Goal: Communication & Community: Answer question/provide support

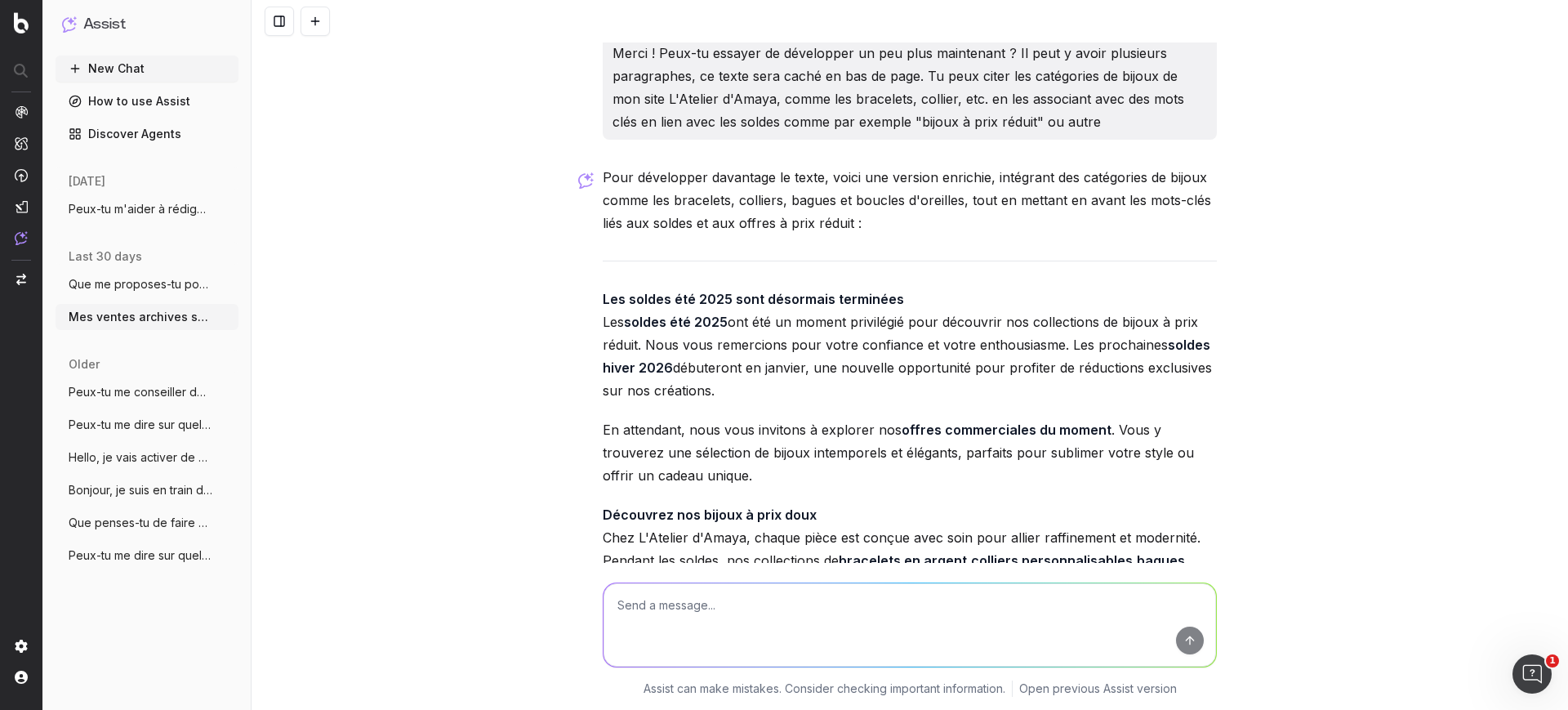
scroll to position [2046, 0]
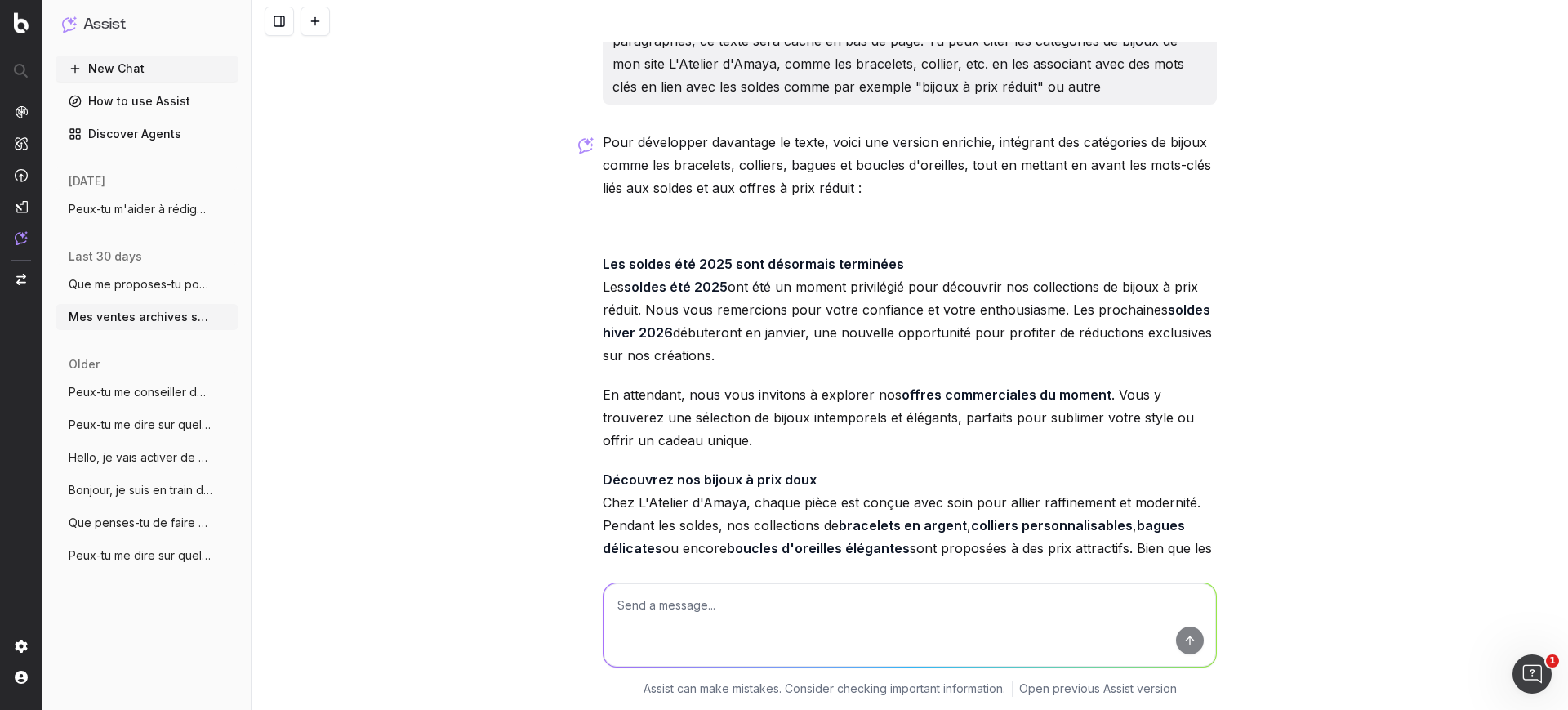
click at [783, 265] on strong "Les soldes été 2025 sont désormais terminées" at bounding box center [753, 263] width 301 height 16
copy strong "Les soldes été 2025 sont désormais terminées"
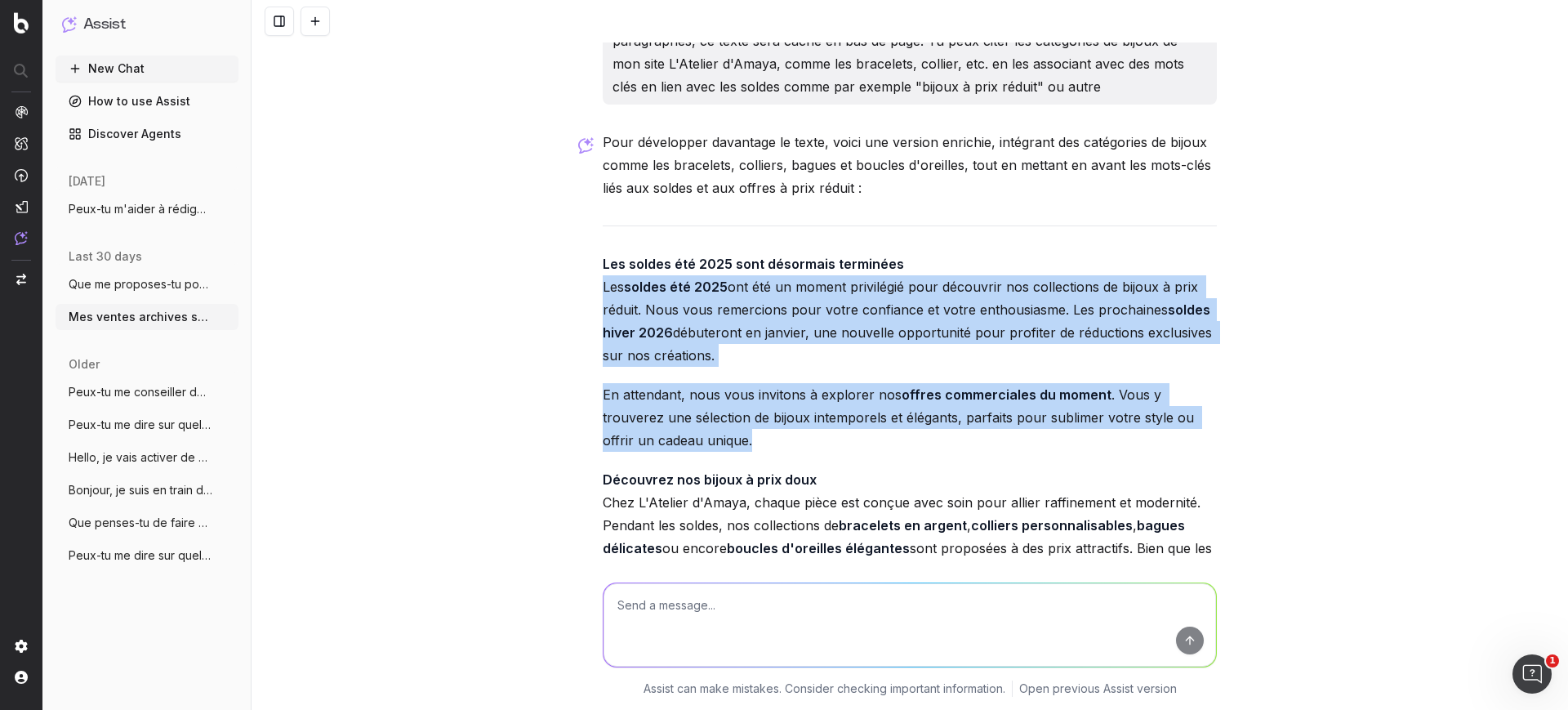
drag, startPoint x: 591, startPoint y: 278, endPoint x: 733, endPoint y: 448, distance: 221.5
copy div "Les soldes été 2025 ont été un moment privilégié pour découvrir nos collections…"
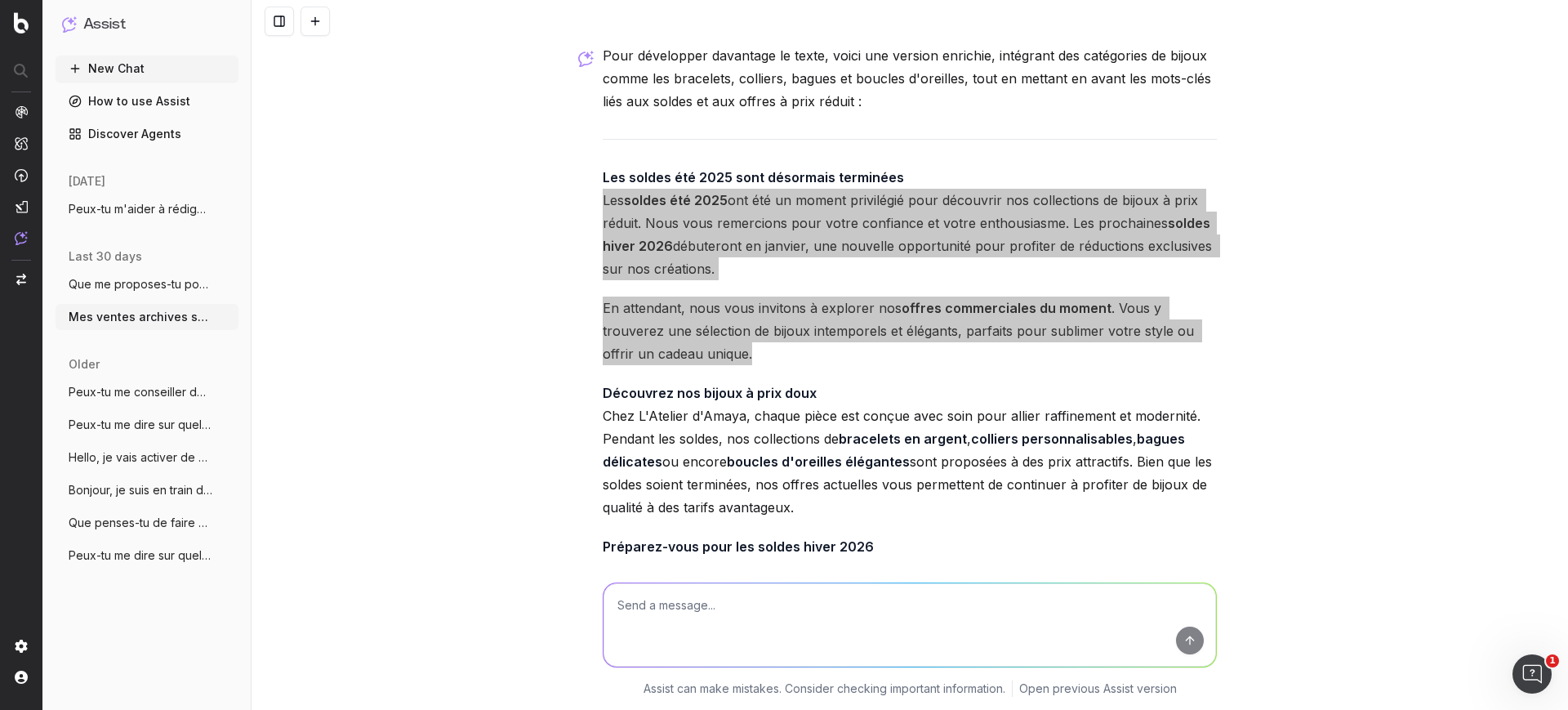
scroll to position [2251, 0]
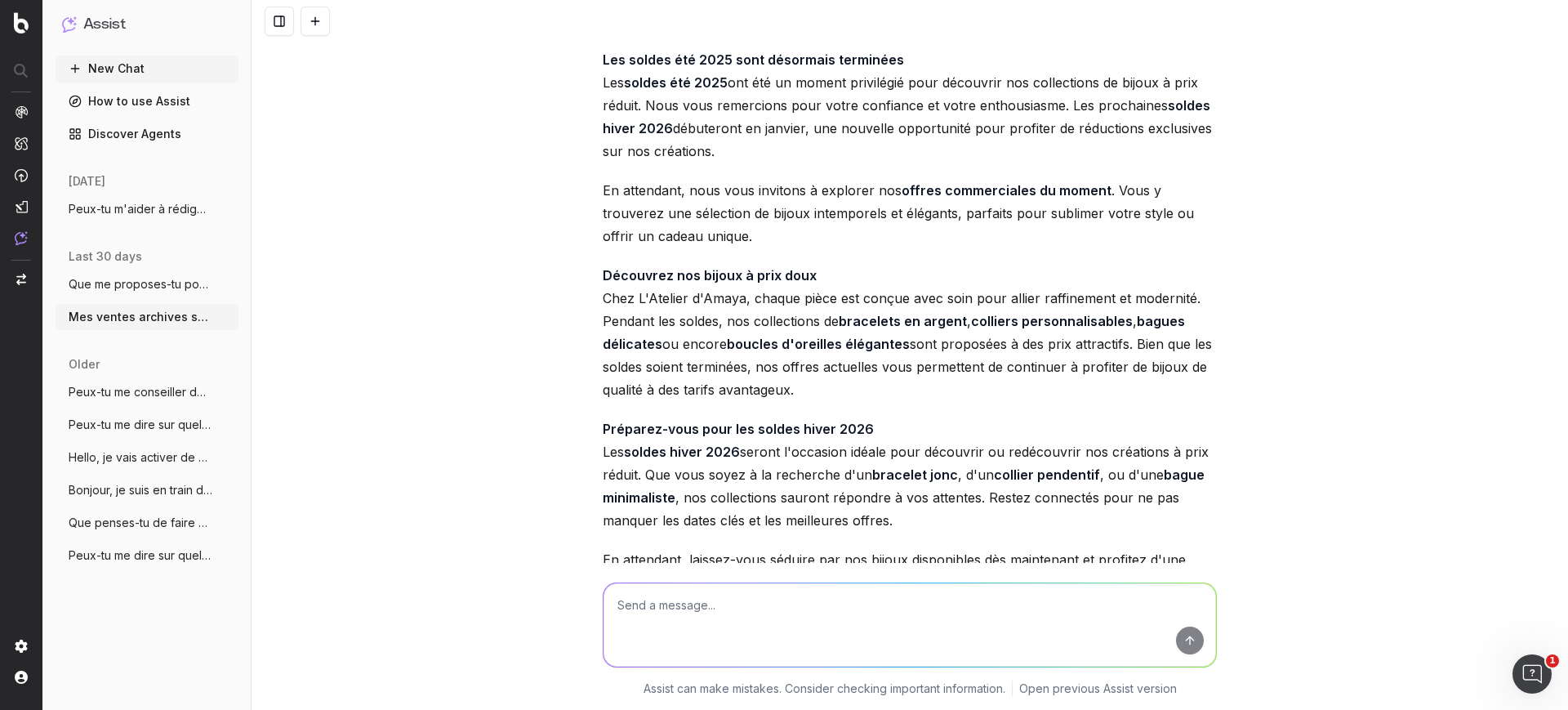
click at [729, 271] on strong "Découvrez nos bijoux à prix doux" at bounding box center [709, 275] width 214 height 16
click at [729, 270] on strong "Découvrez nos bijoux à prix doux" at bounding box center [709, 275] width 214 height 16
copy strong "Découvrez nos bijoux à prix doux"
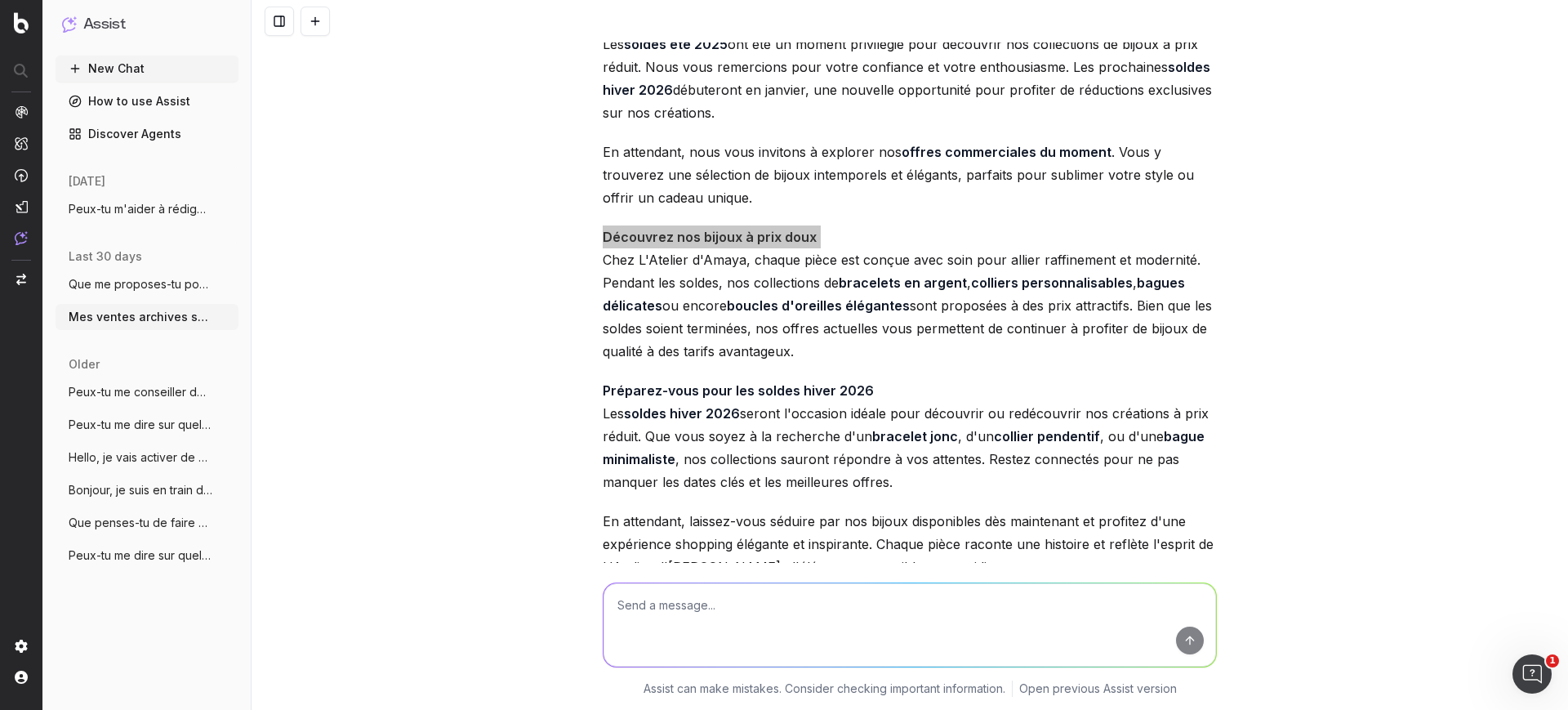
scroll to position [2353, 0]
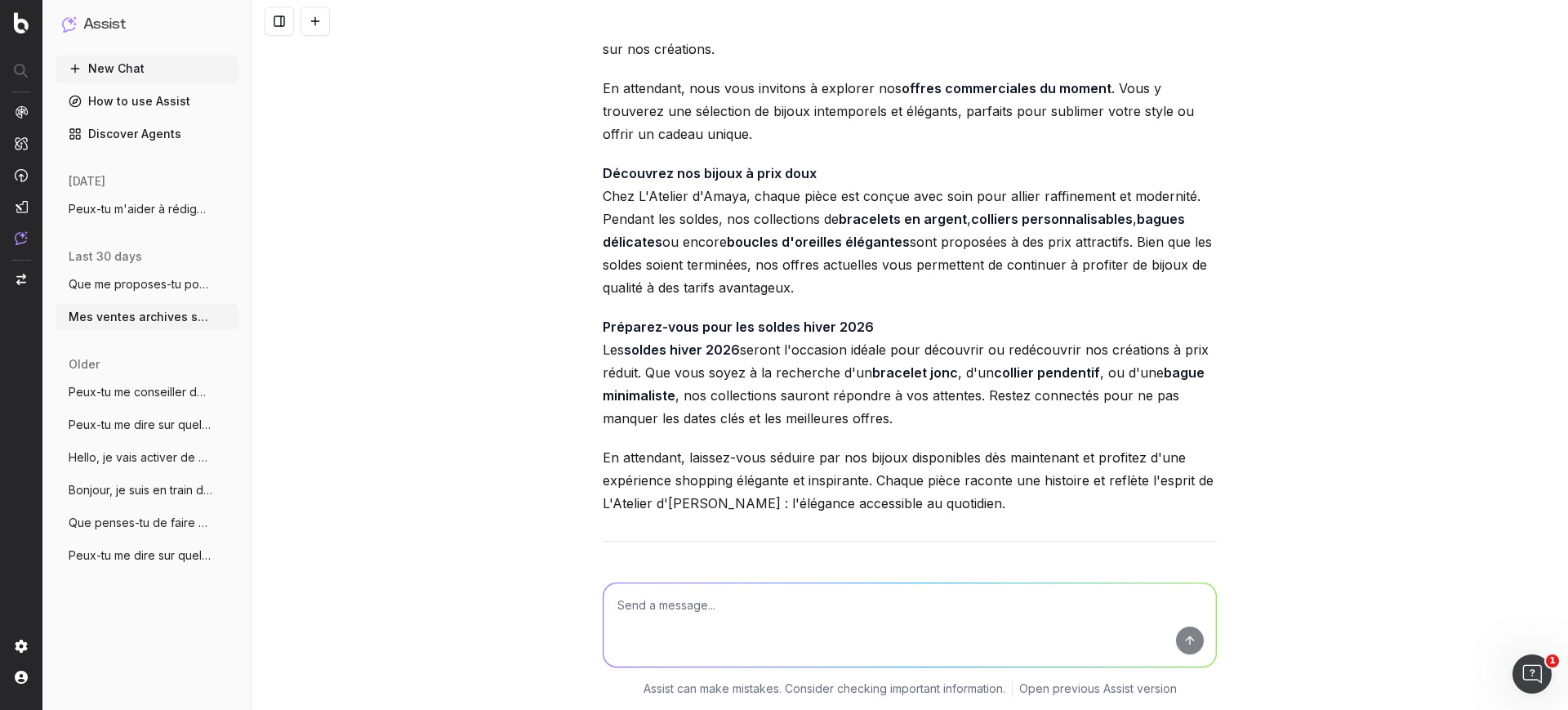
click at [822, 280] on p "Découvrez nos bijoux à prix doux Chez L'Atelier d'Amaya, chaque pièce est conçu…" at bounding box center [910, 230] width 614 height 137
drag, startPoint x: 676, startPoint y: 229, endPoint x: 586, endPoint y: 192, distance: 97.3
click at [586, 192] on div "Mes ventes archives sont terminées sur mon site. Peux-tu m'aider à rédiger un t…" at bounding box center [910, 355] width 1317 height 710
copy p "Chez L'Atelier d'Amaya, chaque pièce est conçue avec soin pour allier raffineme…"
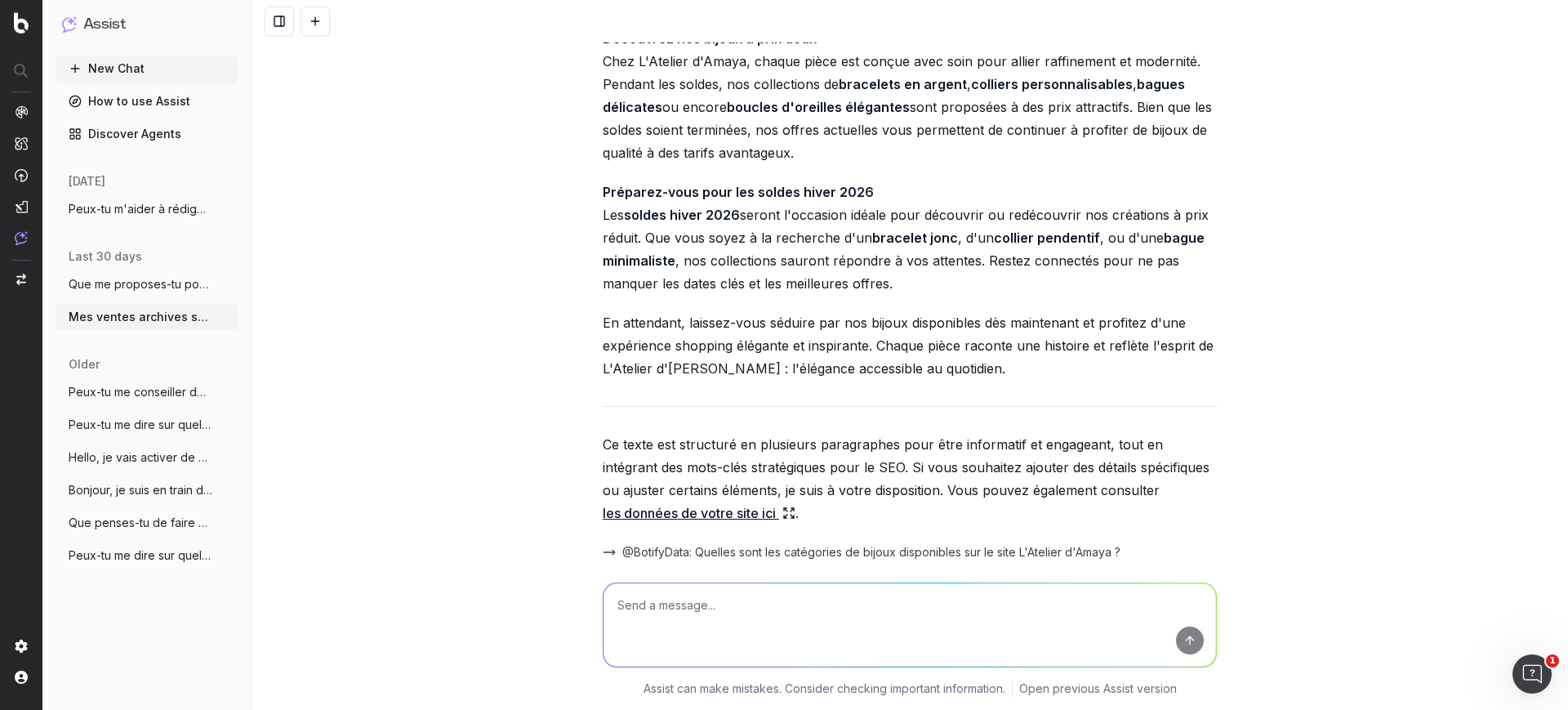
scroll to position [2557, 0]
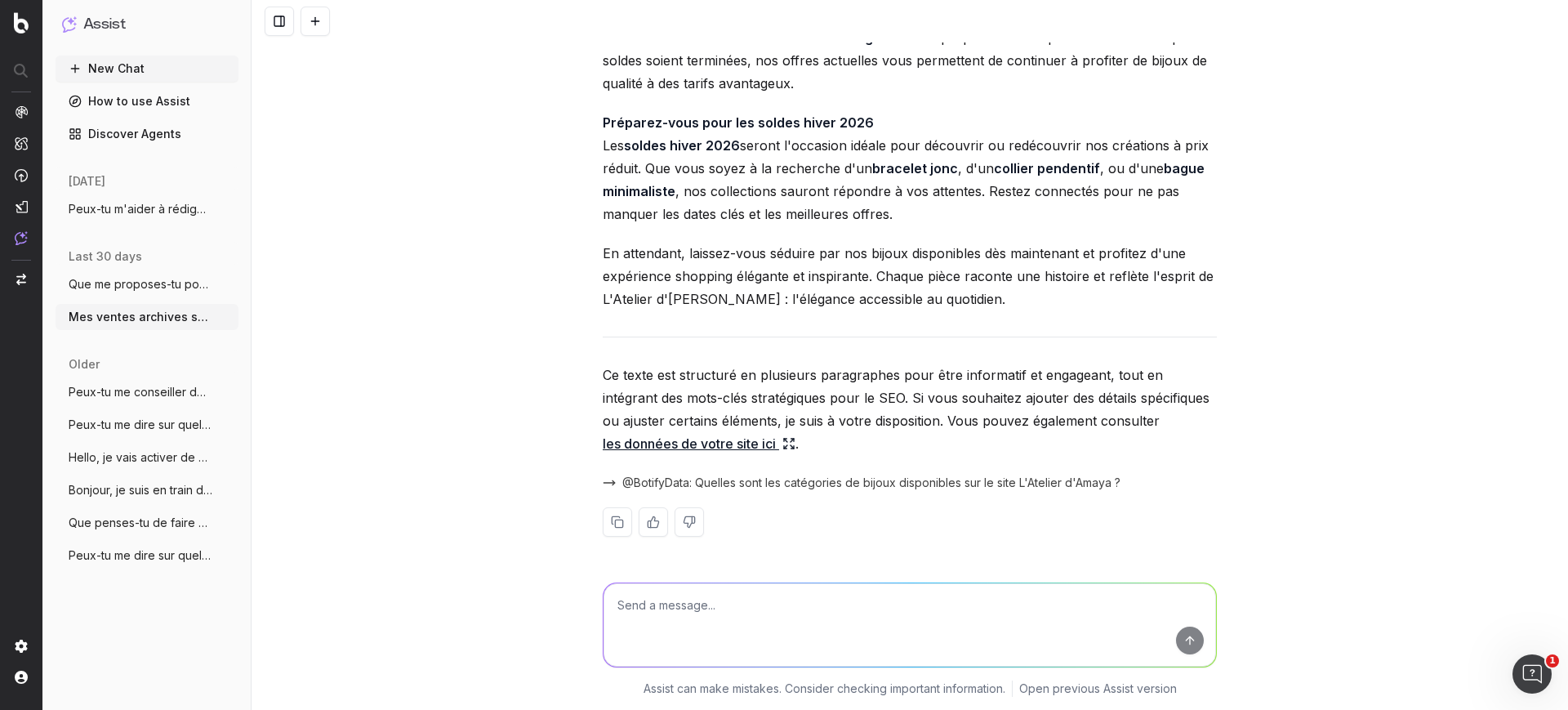
click at [663, 121] on strong "Préparez-vous pour les soldes hiver 2026" at bounding box center [738, 122] width 271 height 16
copy strong "Préparez-vous pour les soldes hiver 2026"
click at [993, 312] on div "Pour développer davantage le texte, voici une version enrichie, intégrant des c…" at bounding box center [910, 91] width 614 height 943
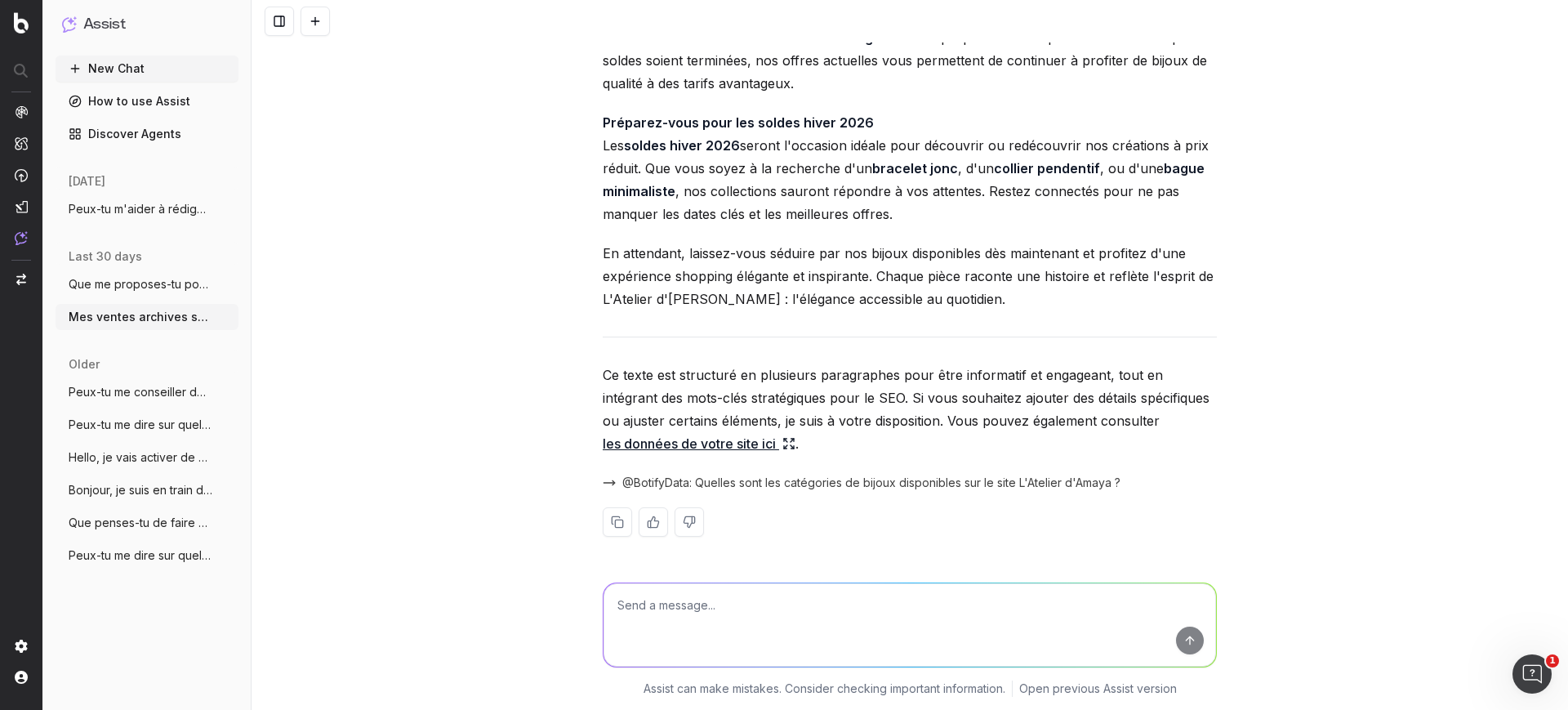
click at [939, 290] on p "En attendant, laissez-vous séduire par nos bijoux disponibles dès maintenant et…" at bounding box center [910, 276] width 614 height 69
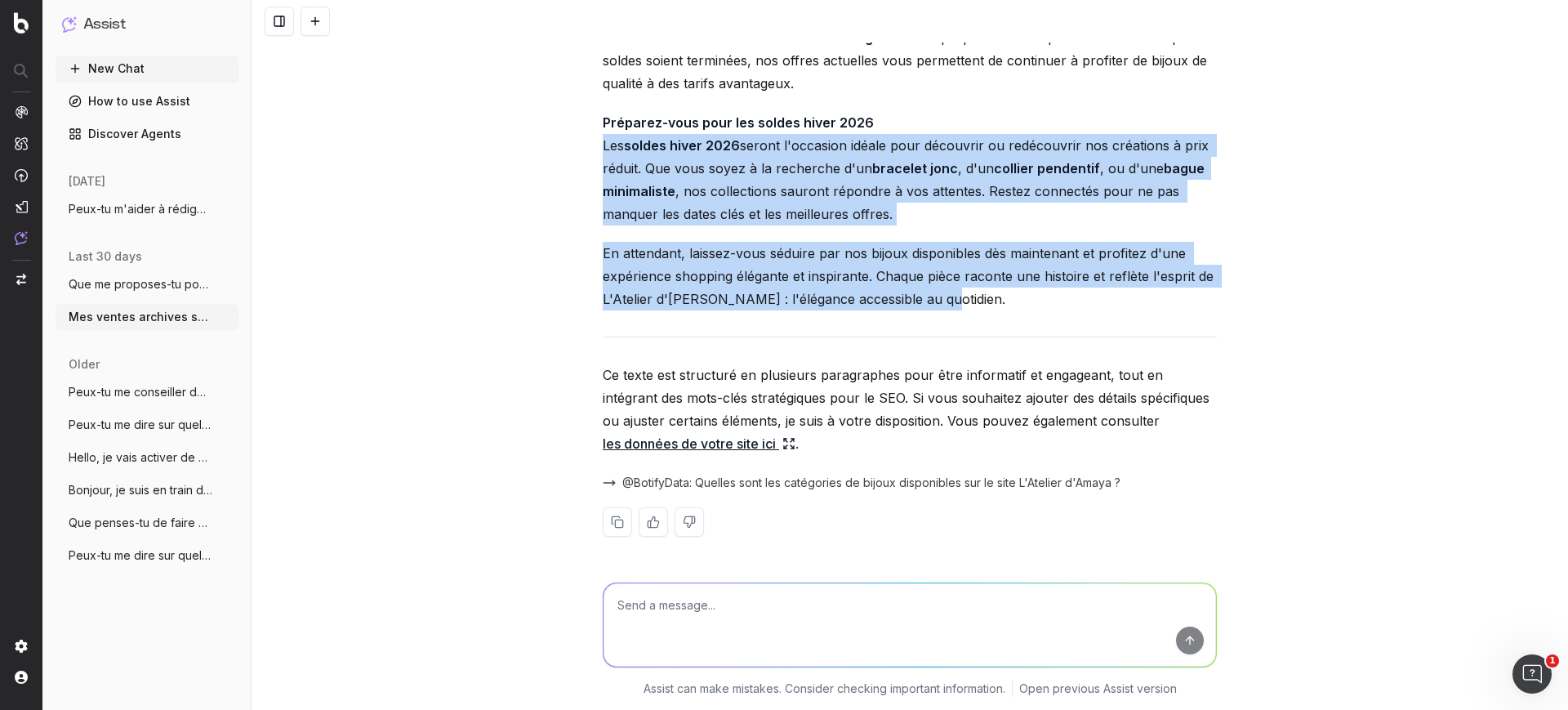
drag, startPoint x: 889, startPoint y: 284, endPoint x: 503, endPoint y: 153, distance: 407.6
click at [503, 153] on div "Mes ventes archives sont terminées sur mon site. Peux-tu m'aider à rédiger un t…" at bounding box center [910, 355] width 1317 height 710
copy div "Les soldes hiver 2026 seront l'occasion idéale pour découvrir ou redécouvrir no…"
